Goal: Task Accomplishment & Management: Complete application form

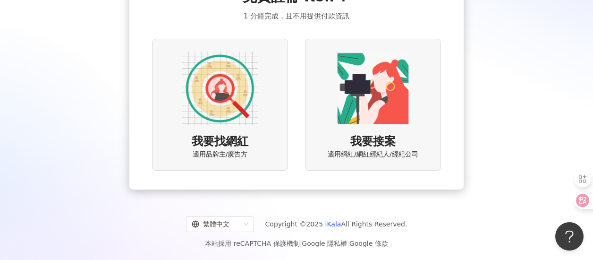
click at [225, 92] on img at bounding box center [220, 89] width 76 height 76
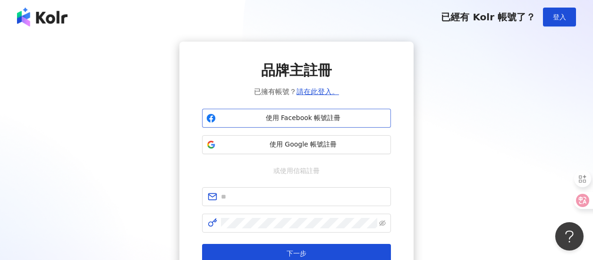
scroll to position [47, 0]
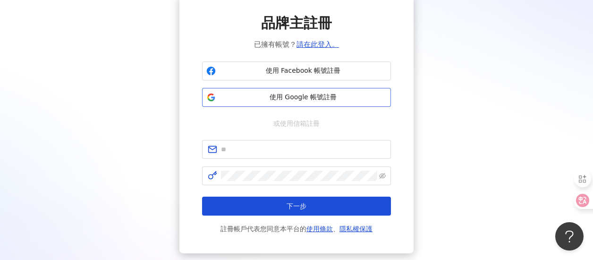
click at [284, 100] on span "使用 Google 帳號註冊" at bounding box center [303, 97] width 167 height 9
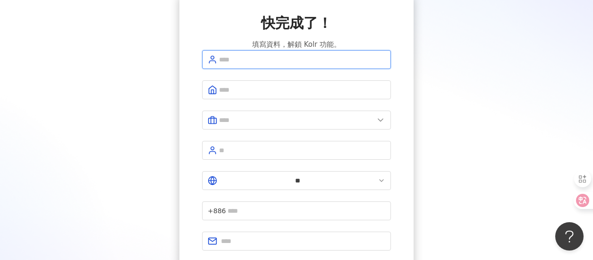
click at [272, 65] on input "text" at bounding box center [302, 59] width 166 height 10
type input "**********"
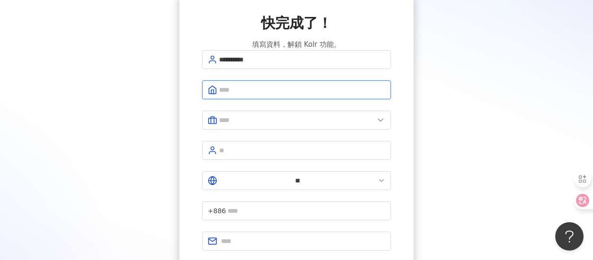
click at [286, 95] on input "text" at bounding box center [302, 90] width 166 height 10
type input "*******"
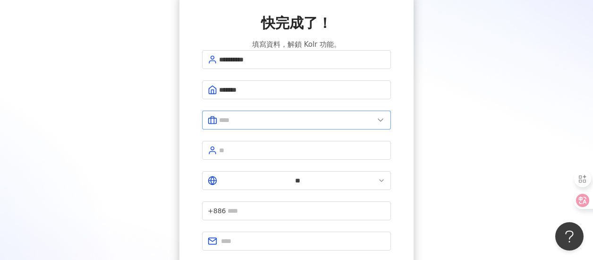
click at [378, 125] on icon at bounding box center [380, 119] width 9 height 9
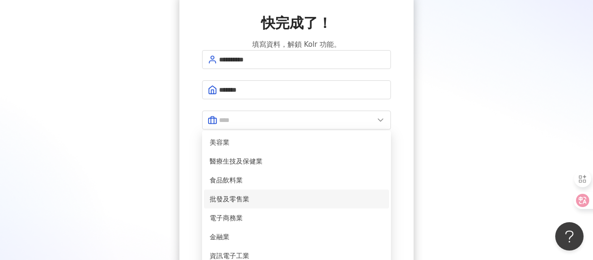
click at [311, 194] on span "批發及零售業" at bounding box center [297, 199] width 174 height 10
type input "******"
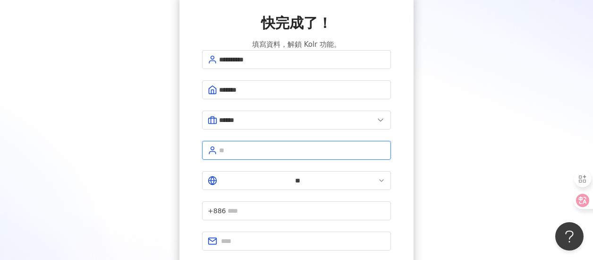
click at [311, 153] on input "text" at bounding box center [302, 150] width 166 height 10
type input "***"
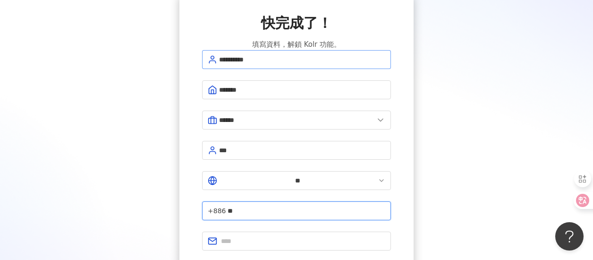
type input "**********"
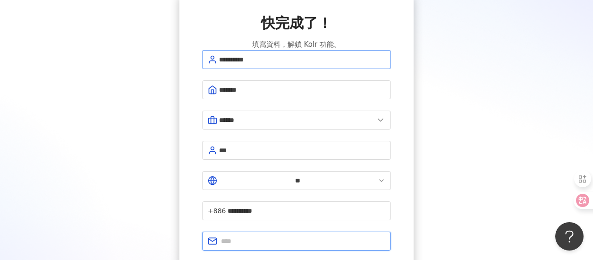
type input "**********"
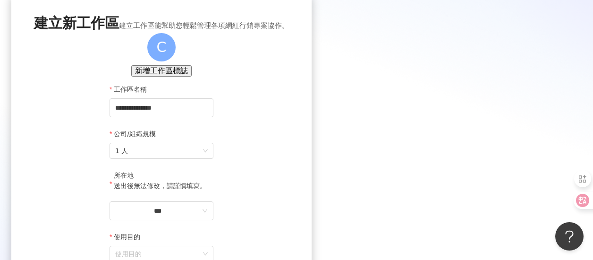
scroll to position [94, 0]
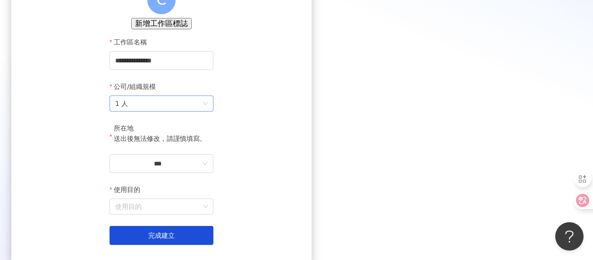
click at [208, 111] on span "1 人" at bounding box center [161, 103] width 93 height 15
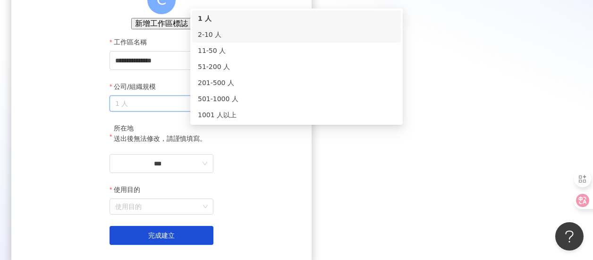
click at [273, 35] on div "2-10 人" at bounding box center [296, 34] width 197 height 10
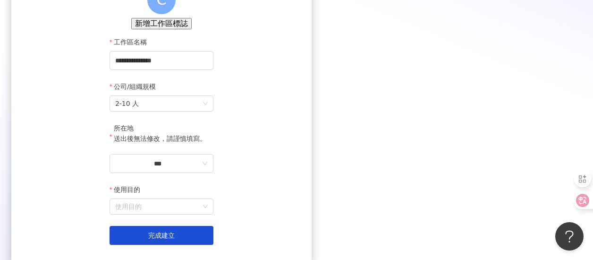
click at [214, 153] on div "所在地 送出後無法修改，請謹慎填寫。" at bounding box center [162, 138] width 104 height 31
click at [200, 169] on input "***" at bounding box center [157, 163] width 85 height 10
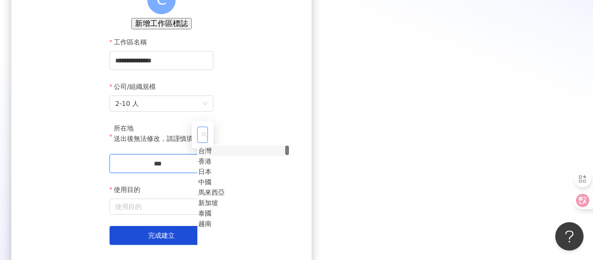
click at [212, 146] on div "台灣" at bounding box center [204, 151] width 13 height 10
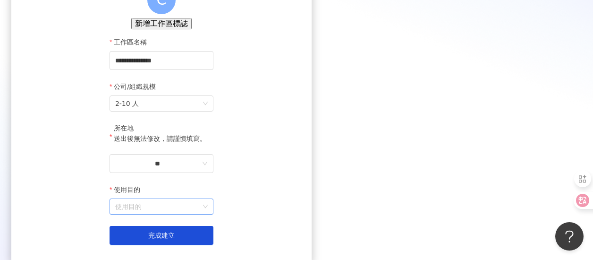
click at [208, 214] on input "使用目的" at bounding box center [161, 206] width 93 height 15
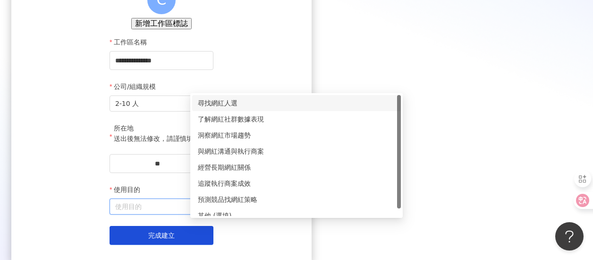
click at [267, 106] on div "尋找網紅人選" at bounding box center [296, 103] width 197 height 10
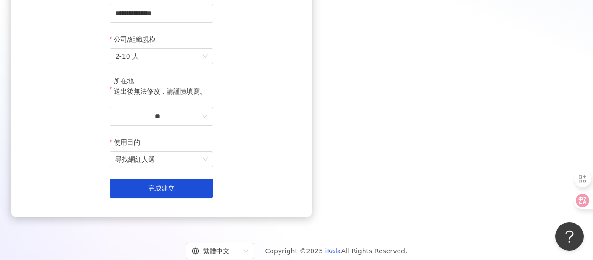
scroll to position [187, 0]
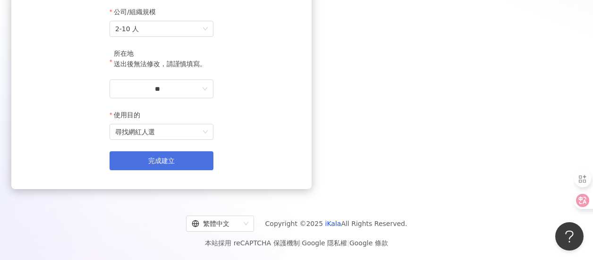
click at [175, 164] on span "完成建立" at bounding box center [161, 161] width 26 height 8
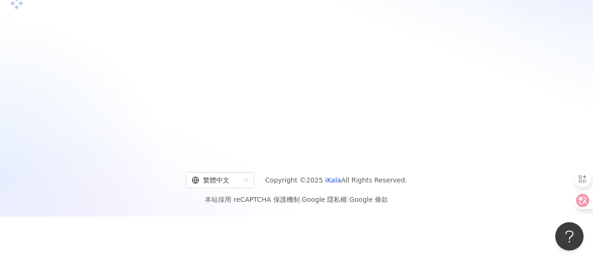
scroll to position [43, 0]
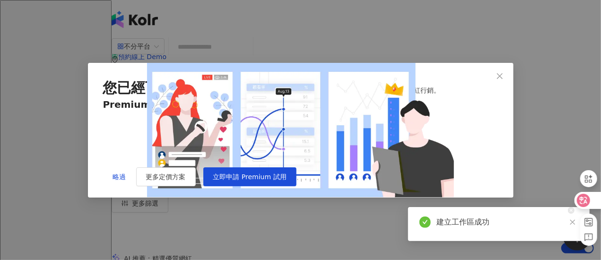
click at [573, 221] on div at bounding box center [583, 205] width 33 height 80
click at [425, 78] on div "您已經可以開始使用 Kolr 試用看看 Premium 進階功能幫助你高效地執行網紅行銷。" at bounding box center [300, 88] width 395 height 20
click at [573, 222] on icon "close" at bounding box center [571, 222] width 5 height 5
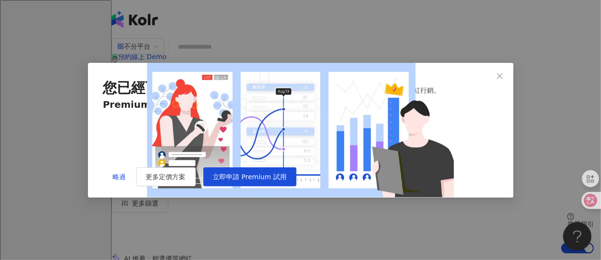
scroll to position [4, 0]
click at [286, 180] on span "立即申請 Premium 試用" at bounding box center [249, 177] width 73 height 8
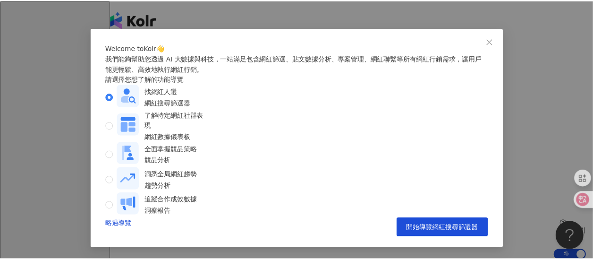
scroll to position [48, 0]
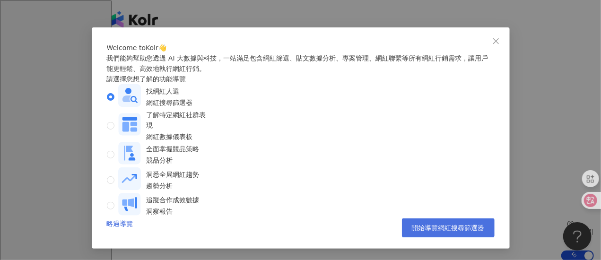
click at [433, 232] on button "開始導覽網紅搜尋篩選器" at bounding box center [448, 227] width 93 height 19
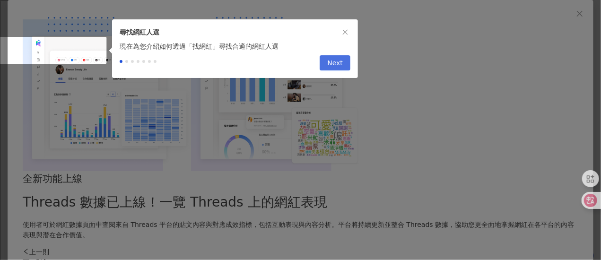
click at [338, 69] on span "Next" at bounding box center [335, 63] width 16 height 15
type input "*********"
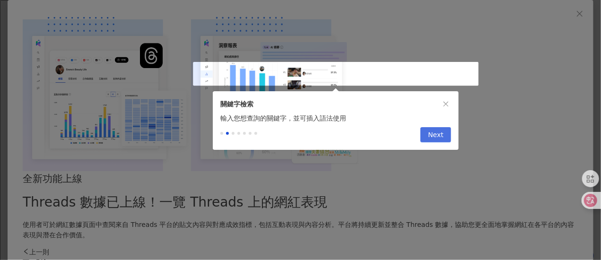
click at [438, 136] on span "Next" at bounding box center [436, 135] width 16 height 15
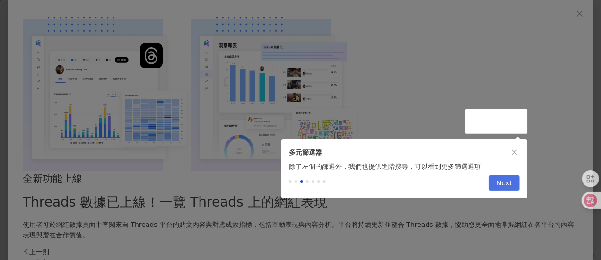
click at [503, 189] on span "Next" at bounding box center [504, 183] width 16 height 15
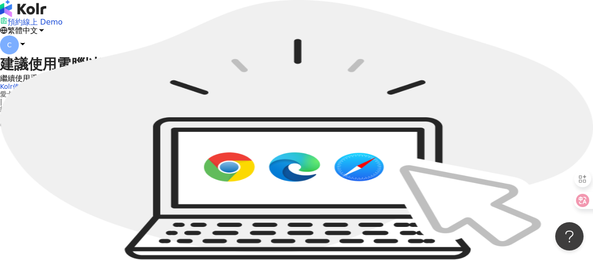
click at [227, 72] on span "建議使用電腦以獲得更佳的使用體驗" at bounding box center [113, 64] width 227 height 17
drag, startPoint x: 215, startPoint y: 146, endPoint x: 229, endPoint y: 144, distance: 14.2
click at [215, 146] on img at bounding box center [296, 130] width 593 height 260
click at [374, 72] on span "建議以電腦的 Google Chrome、Microsoft Edge、Safari 瀏覽器開啟，以獲得更佳的使用體驗。" at bounding box center [371, 66] width 289 height 11
click at [28, 24] on div "el-icon-cs 預約線上 Demo 繁體中文 C" at bounding box center [296, 27] width 593 height 54
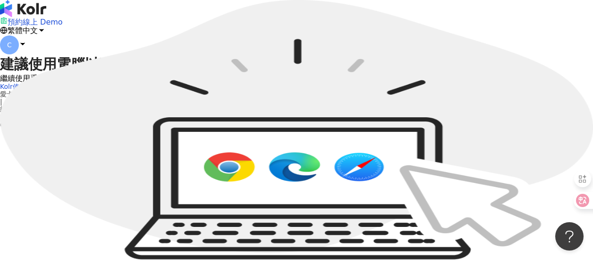
click at [46, 14] on img at bounding box center [23, 8] width 46 height 17
click at [218, 137] on img at bounding box center [296, 130] width 593 height 260
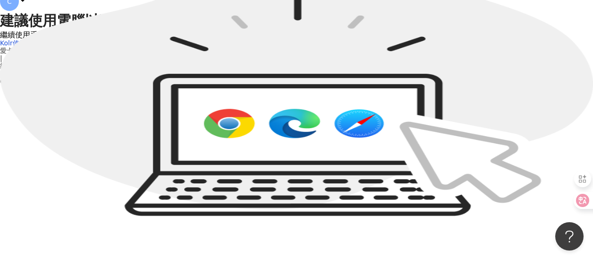
scroll to position [43, 0]
drag, startPoint x: 290, startPoint y: 127, endPoint x: 341, endPoint y: 101, distance: 57.1
click at [291, 127] on img at bounding box center [296, 87] width 593 height 260
drag, startPoint x: 412, startPoint y: 89, endPoint x: 387, endPoint y: 90, distance: 25.1
click at [388, 29] on span "建議以電腦的 Google Chrome、Microsoft Edge、Safari 瀏覽器開啟，以獲得更佳的使用體驗。" at bounding box center [371, 22] width 289 height 11
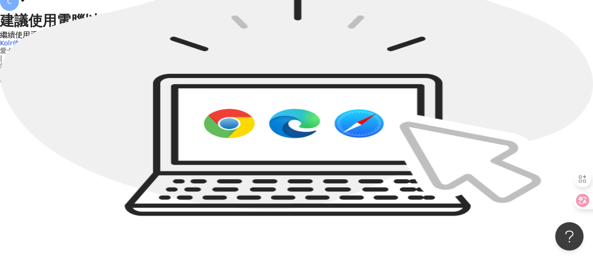
click at [387, 29] on span "建議以電腦的 Google Chrome、Microsoft Edge、Safari 瀏覽器開啟，以獲得更佳的使用體驗。" at bounding box center [371, 22] width 289 height 11
drag, startPoint x: 394, startPoint y: 88, endPoint x: 439, endPoint y: 75, distance: 47.8
click at [394, 29] on span "建議以電腦的 Google Chrome、Microsoft Edge、Safari 瀏覽器開啟，以獲得更佳的使用體驗。" at bounding box center [371, 22] width 289 height 11
click at [445, 39] on div "繼續使用手機瀏覽" at bounding box center [296, 35] width 593 height 9
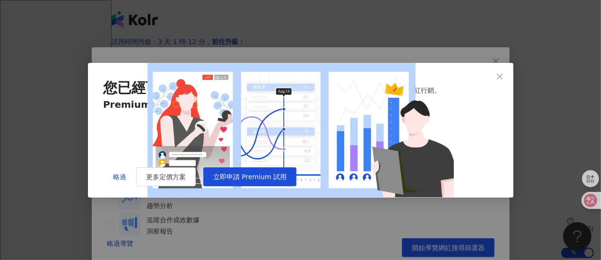
scroll to position [37, 0]
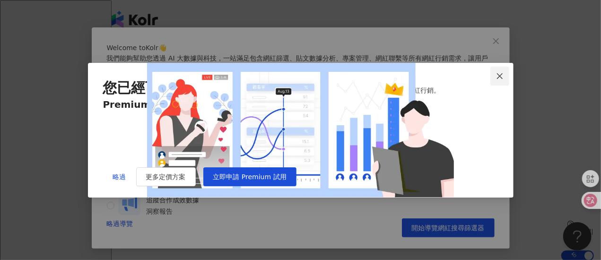
click at [497, 73] on icon "close" at bounding box center [500, 76] width 6 height 6
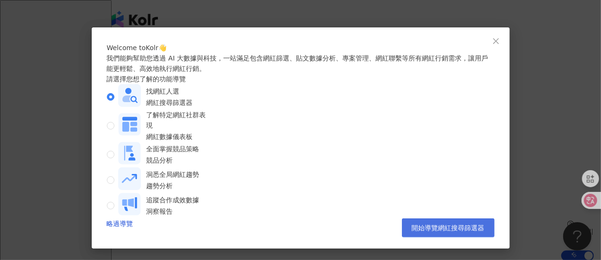
click at [421, 232] on span "開始導覽網紅搜尋篩選器" at bounding box center [448, 228] width 73 height 8
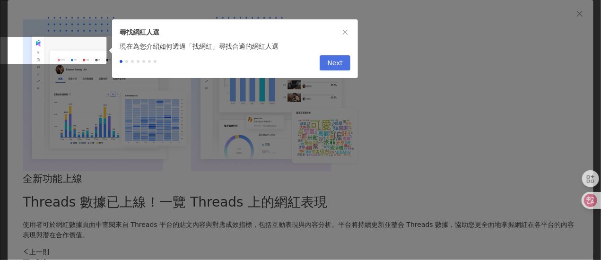
click at [343, 61] on button "Next" at bounding box center [334, 62] width 31 height 15
type input "*********"
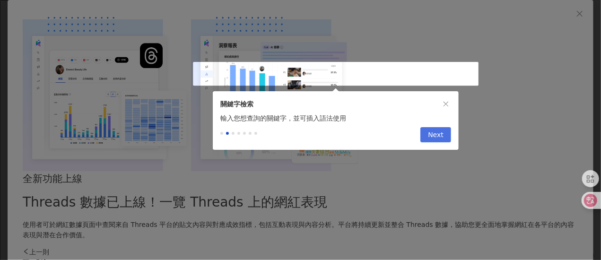
click at [437, 138] on span "Next" at bounding box center [436, 135] width 16 height 15
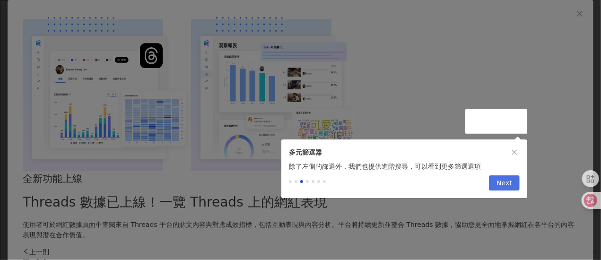
click at [503, 189] on span "Next" at bounding box center [504, 183] width 16 height 15
click at [502, 182] on span "Next" at bounding box center [504, 183] width 16 height 15
click at [499, 189] on span "Next" at bounding box center [504, 183] width 16 height 15
click at [513, 151] on icon "close" at bounding box center [514, 152] width 7 height 7
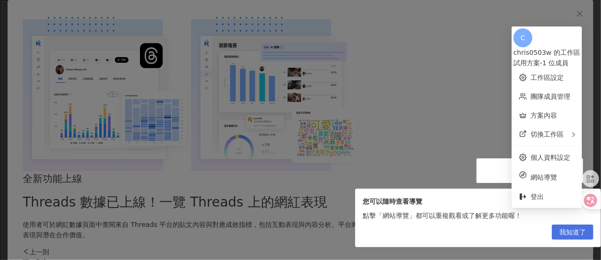
click at [556, 236] on button "我知道了" at bounding box center [572, 231] width 42 height 15
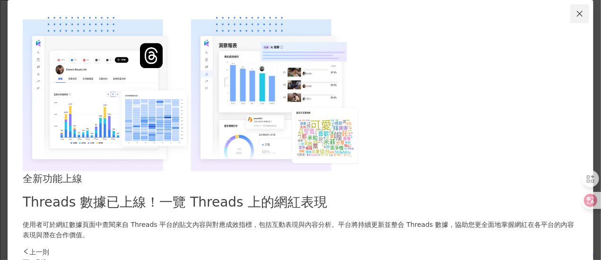
click at [575, 17] on icon "close" at bounding box center [579, 14] width 8 height 8
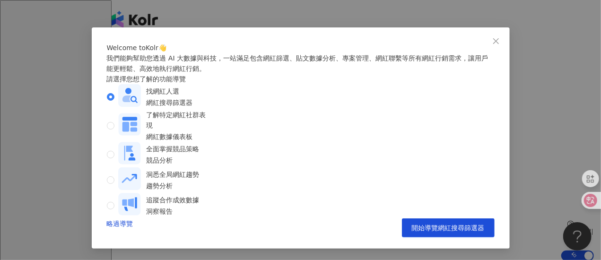
click at [492, 37] on icon "close" at bounding box center [496, 41] width 8 height 8
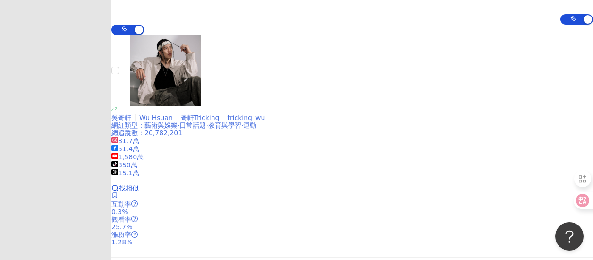
scroll to position [283, 0]
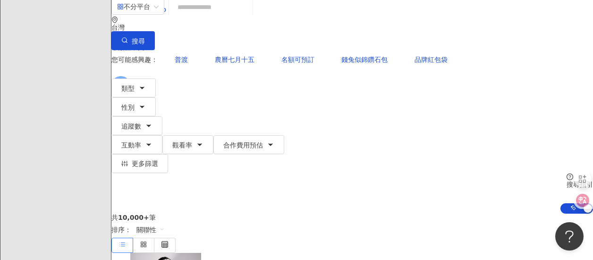
scroll to position [0, 0]
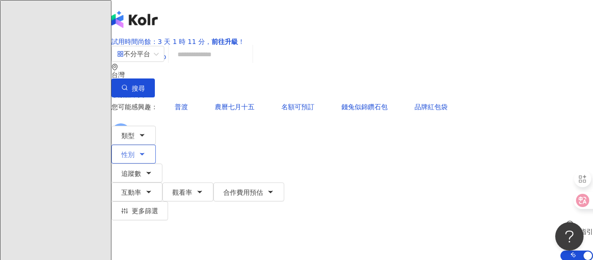
click at [156, 145] on button "性別" at bounding box center [134, 154] width 44 height 19
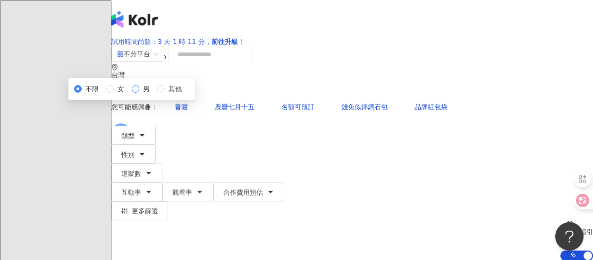
click at [154, 94] on span "男" at bounding box center [146, 89] width 14 height 10
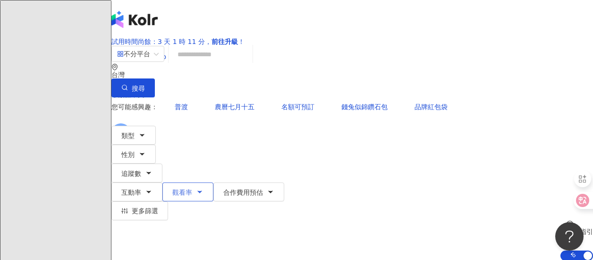
click at [192, 189] on span "觀看率" at bounding box center [182, 193] width 20 height 8
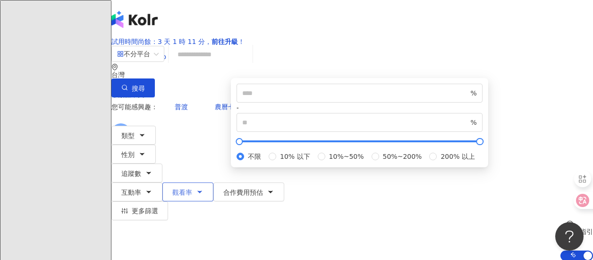
click at [192, 189] on span "觀看率" at bounding box center [182, 193] width 20 height 8
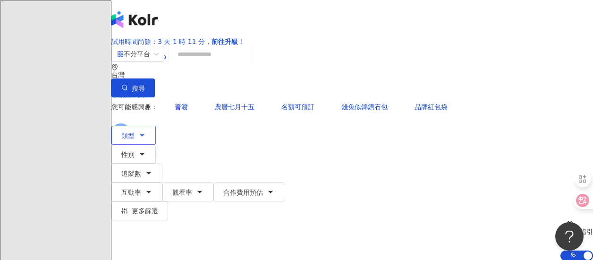
click at [156, 126] on button "類型" at bounding box center [134, 135] width 44 height 19
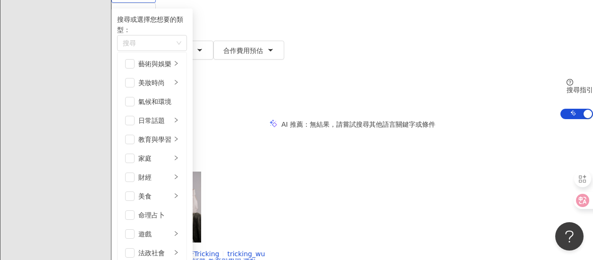
scroll to position [327, 0]
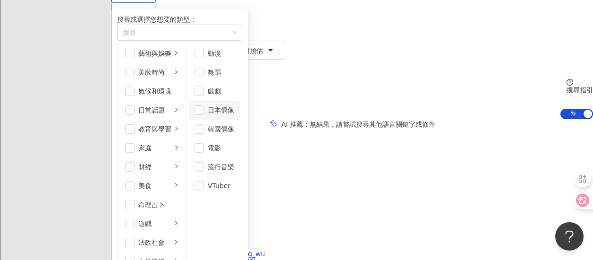
scroll to position [25, 0]
click at [172, 256] on div "生活風格" at bounding box center [154, 261] width 33 height 10
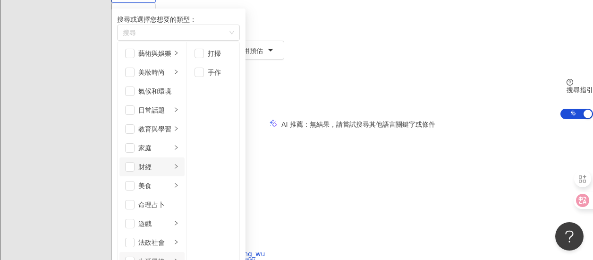
scroll to position [91, 0]
click at [204, 77] on span "button" at bounding box center [199, 72] width 9 height 9
click at [172, 59] on div "藝術與娛樂" at bounding box center [154, 53] width 33 height 10
click at [172, 77] on div "美妝時尚" at bounding box center [154, 72] width 33 height 10
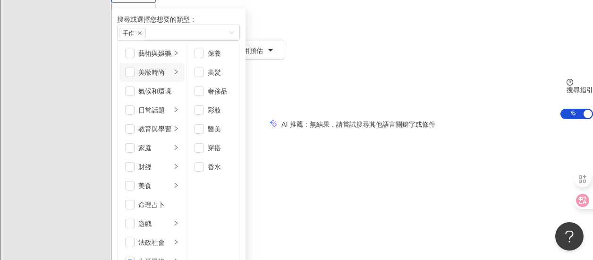
scroll to position [94, 0]
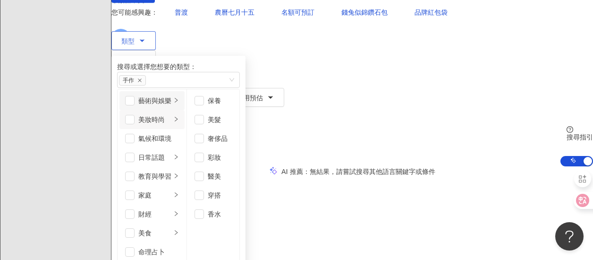
click at [172, 106] on div "藝術與娛樂" at bounding box center [154, 100] width 33 height 10
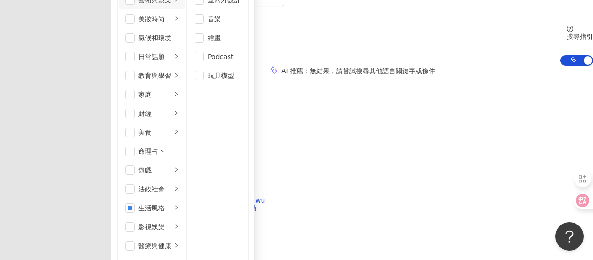
scroll to position [148, 0]
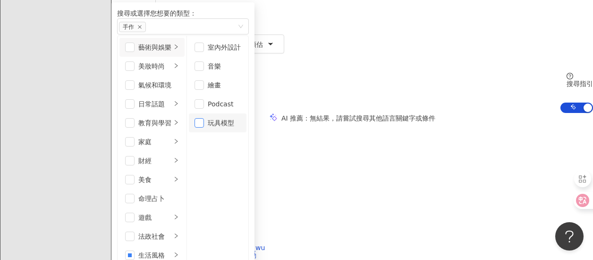
click at [204, 128] on span "button" at bounding box center [199, 122] width 9 height 9
click at [172, 109] on div "日常話題" at bounding box center [154, 104] width 33 height 10
click at [172, 71] on div "美妝時尚" at bounding box center [154, 66] width 33 height 10
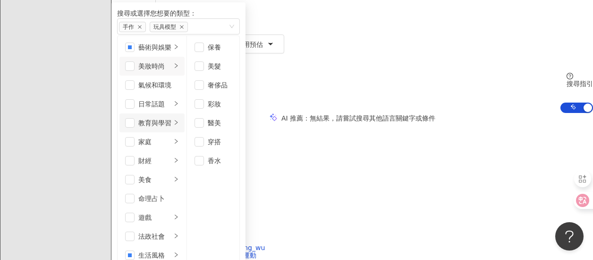
click at [172, 128] on div "教育與學習" at bounding box center [154, 123] width 33 height 10
click at [172, 147] on div "家庭" at bounding box center [154, 142] width 33 height 10
click at [240, 136] on ul "母嬰 親子" at bounding box center [213, 264] width 52 height 457
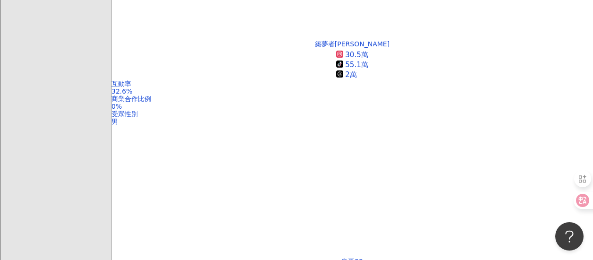
scroll to position [1039, 0]
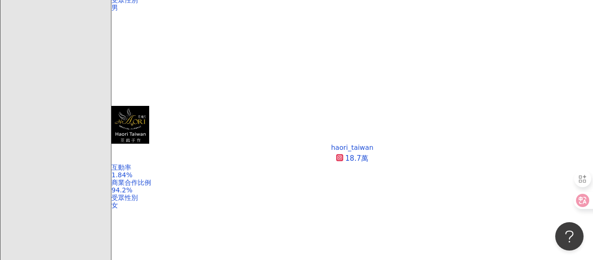
scroll to position [2032, 0]
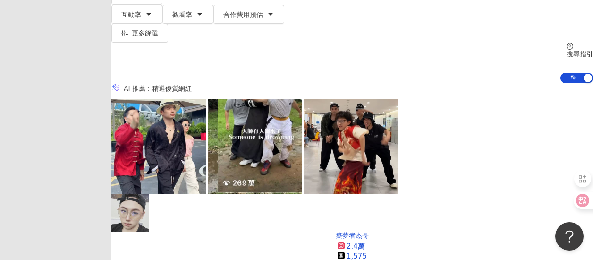
scroll to position [0, 0]
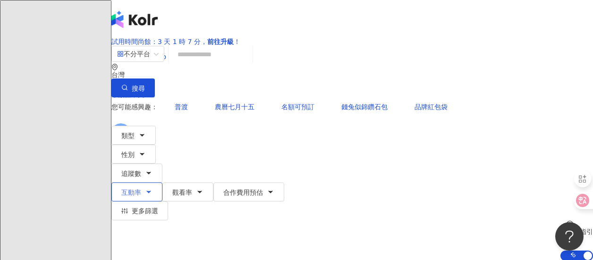
click at [153, 188] on icon "button" at bounding box center [149, 192] width 8 height 8
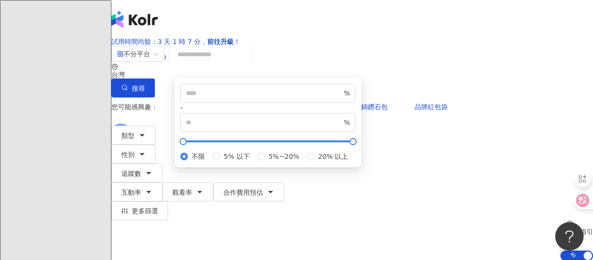
scroll to position [94, 0]
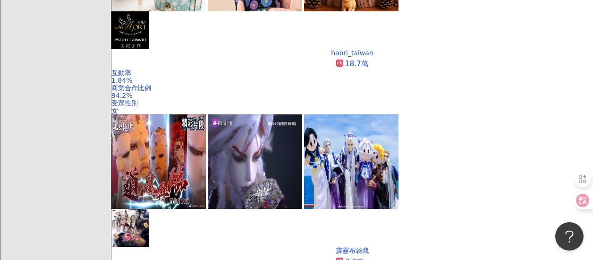
scroll to position [1984, 0]
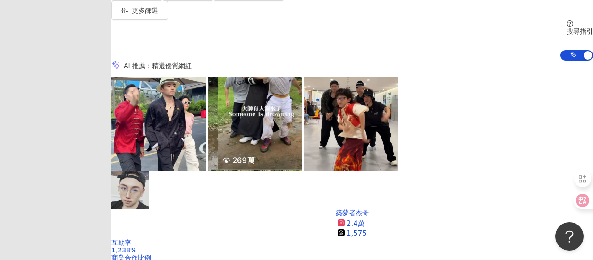
scroll to position [106, 0]
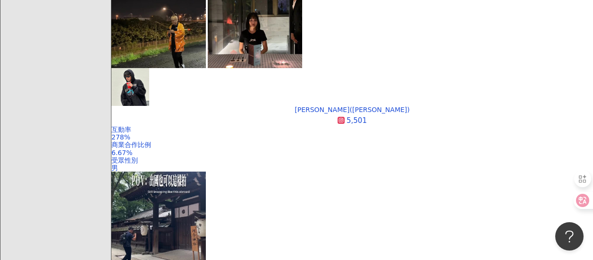
scroll to position [1370, 0]
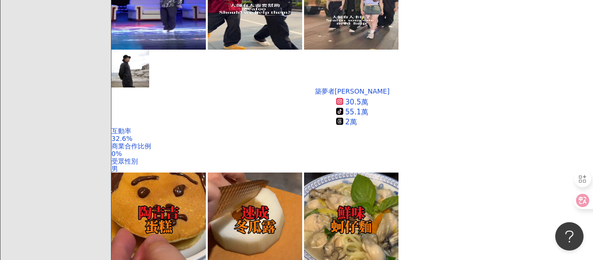
scroll to position [1039, 0]
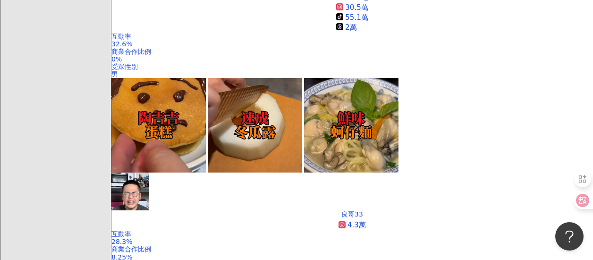
drag, startPoint x: 578, startPoint y: 134, endPoint x: 540, endPoint y: 115, distance: 43.3
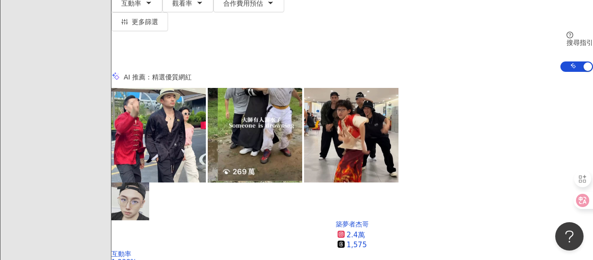
scroll to position [0, 0]
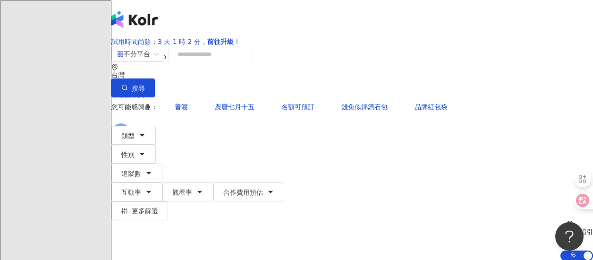
click at [249, 63] on input "search" at bounding box center [210, 54] width 77 height 18
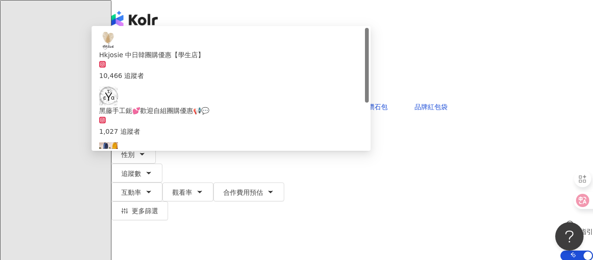
type input "***"
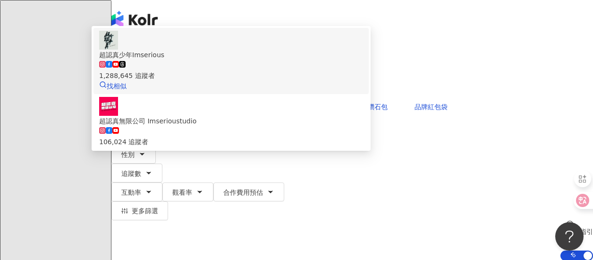
click at [332, 81] on div "1,288,645 追蹤者" at bounding box center [231, 70] width 264 height 21
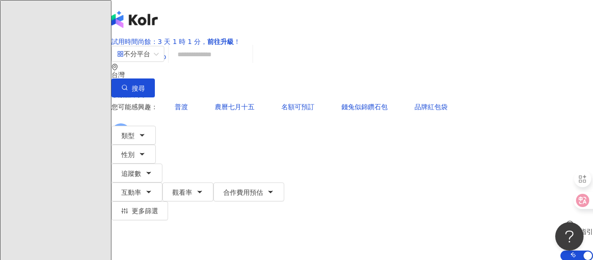
click at [248, 63] on input "search" at bounding box center [210, 54] width 77 height 18
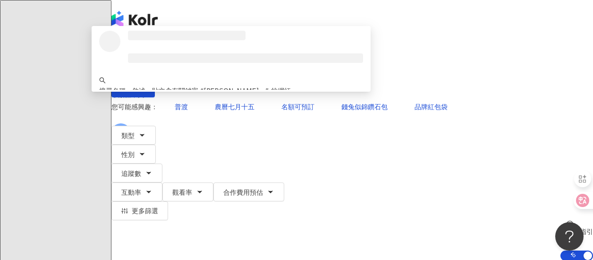
type input "***"
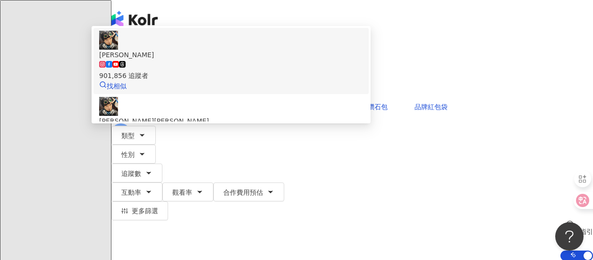
click at [328, 60] on span "黃小潔" at bounding box center [231, 55] width 264 height 10
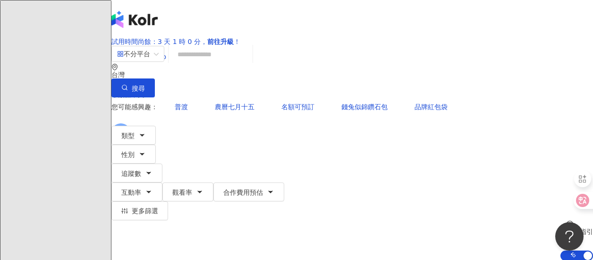
click at [249, 63] on input "search" at bounding box center [210, 54] width 77 height 18
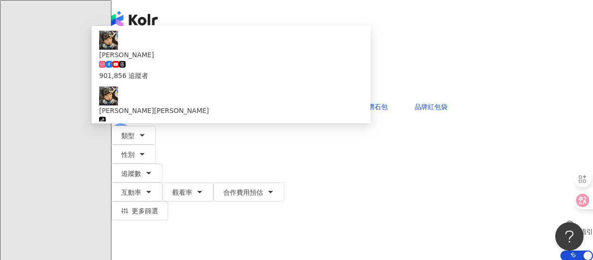
type input "***"
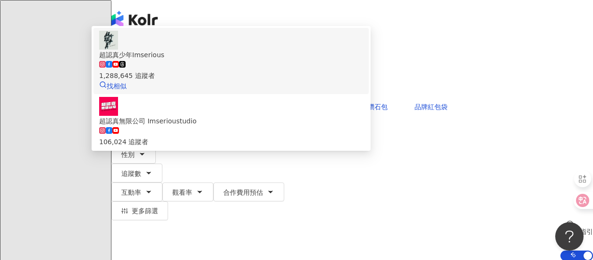
click at [310, 81] on div "1,288,645 追蹤者" at bounding box center [231, 70] width 264 height 21
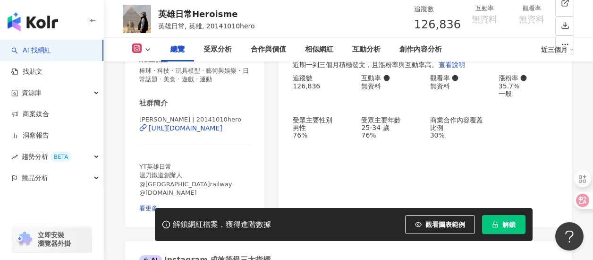
scroll to position [142, 0]
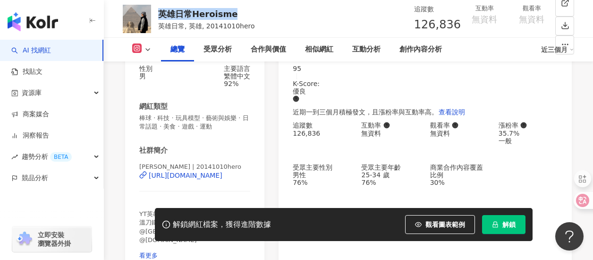
drag, startPoint x: 237, startPoint y: 16, endPoint x: 159, endPoint y: 16, distance: 78.4
click at [159, 16] on div "英雄日常Heroisme" at bounding box center [206, 14] width 97 height 12
copy div "英雄日常Heroisme"
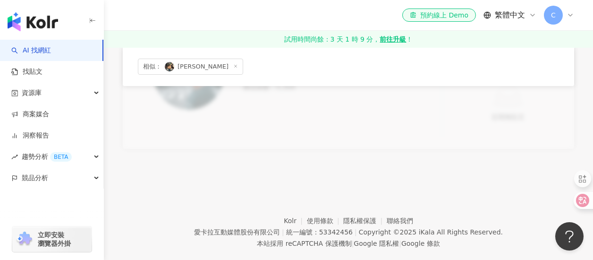
scroll to position [323, 0]
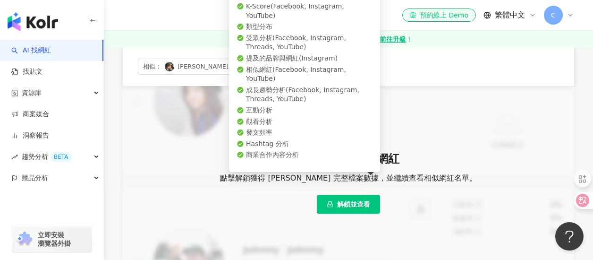
click at [359, 200] on span "解鎖並查看" at bounding box center [353, 204] width 33 height 8
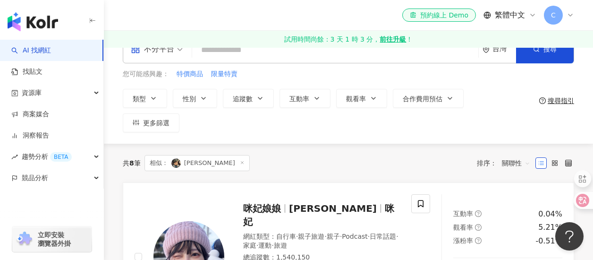
scroll to position [0, 0]
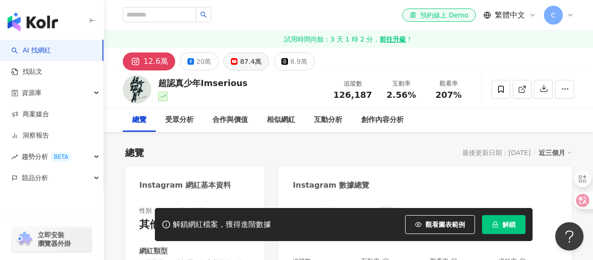
click at [247, 61] on div "87.4萬" at bounding box center [250, 61] width 21 height 13
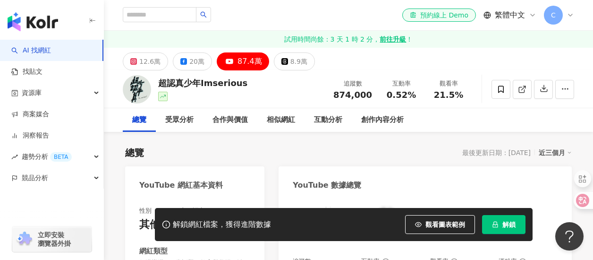
click at [240, 61] on div "87.4萬" at bounding box center [250, 61] width 25 height 13
click at [249, 58] on div "87.4萬" at bounding box center [250, 61] width 25 height 13
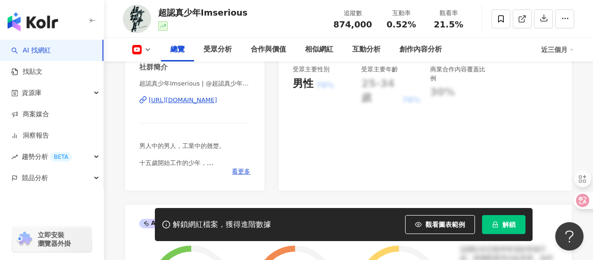
scroll to position [142, 0]
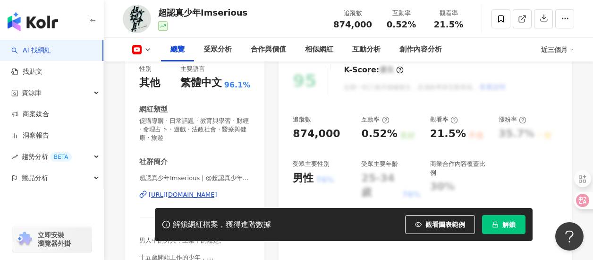
click at [539, 148] on div "追蹤數 874,000 互動率 0.52% 良好 觀看率 21.5% 不佳 漲粉率 35.7% 一般 受眾主要性別 男性 76% 受眾主要年齡 25-34 歲…" at bounding box center [425, 157] width 265 height 85
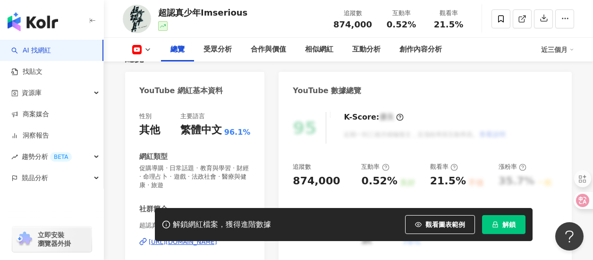
scroll to position [189, 0]
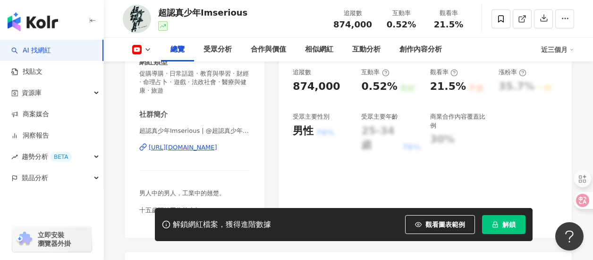
click at [541, 144] on div "追蹤數 874,000 互動率 0.52% 良好 觀看率 21.5% 不佳 漲粉率 35.7% 一般 受眾主要性別 男性 76% 受眾主要年齡 25-34 歲…" at bounding box center [425, 110] width 265 height 85
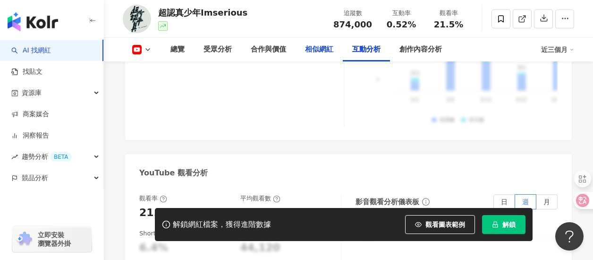
scroll to position [1795, 0]
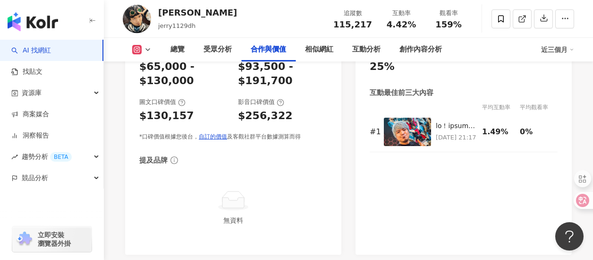
scroll to position [1370, 0]
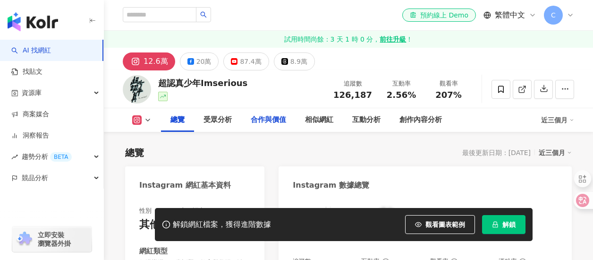
scroll to position [378, 0]
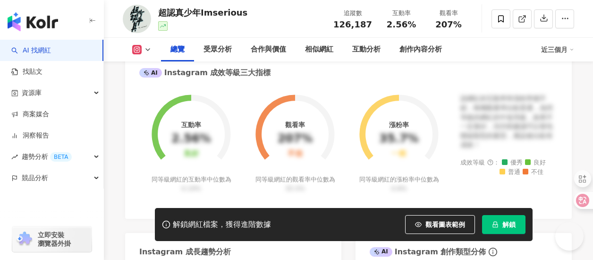
click at [141, 51] on icon at bounding box center [136, 49] width 9 height 9
click at [145, 52] on icon at bounding box center [148, 50] width 8 height 8
click at [140, 53] on icon at bounding box center [136, 49] width 9 height 9
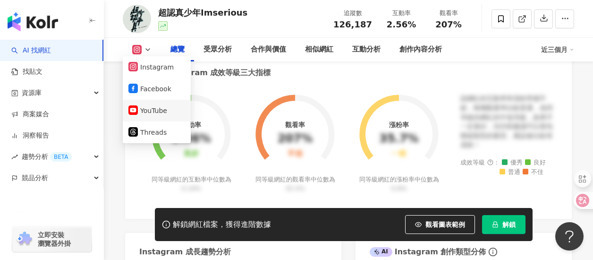
click at [139, 109] on button "YouTube" at bounding box center [157, 110] width 57 height 13
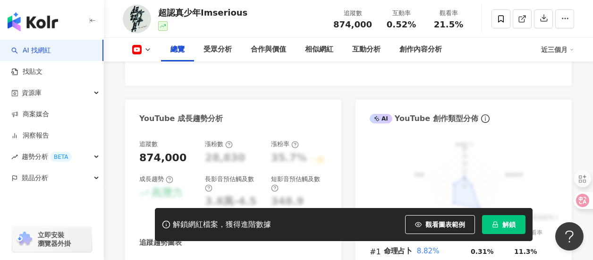
scroll to position [425, 0]
